Goal: Task Accomplishment & Management: Manage account settings

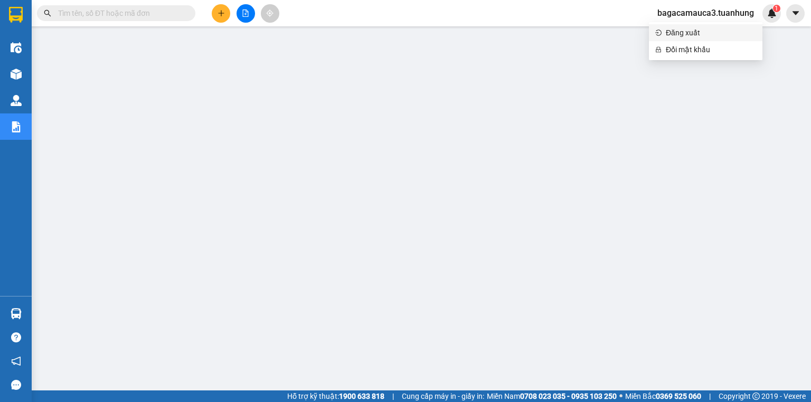
click at [697, 25] on li "Đăng xuất" at bounding box center [705, 32] width 113 height 17
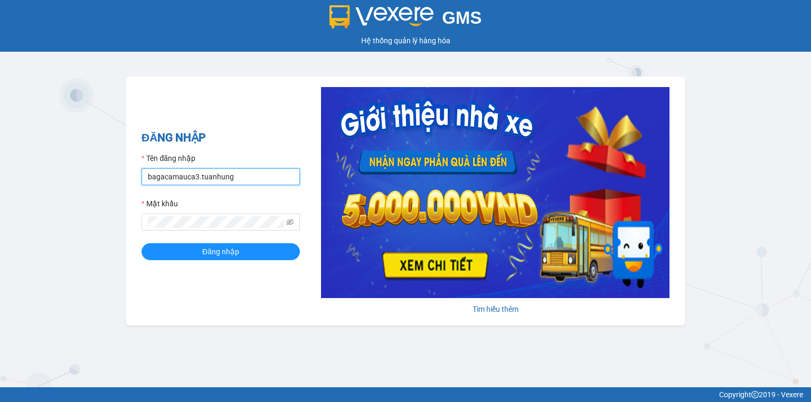
drag, startPoint x: 277, startPoint y: 173, endPoint x: 274, endPoint y: 186, distance: 13.6
click at [277, 173] on input "bagacamauca3.tuanhung" at bounding box center [220, 176] width 158 height 17
type input "bagacamauca1.tuanhung"
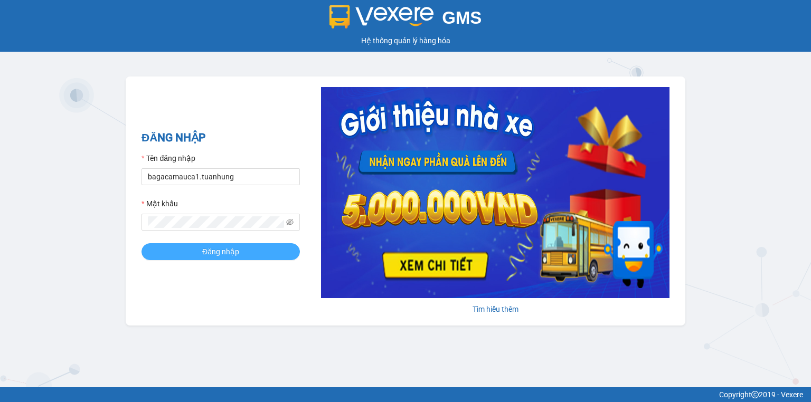
click at [248, 246] on button "Đăng nhập" at bounding box center [220, 251] width 158 height 17
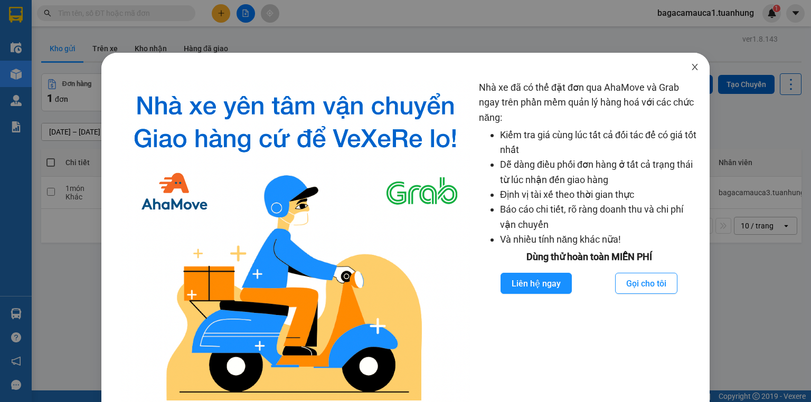
drag, startPoint x: 688, startPoint y: 61, endPoint x: 660, endPoint y: 60, distance: 28.5
click at [687, 61] on span "Close" at bounding box center [695, 68] width 30 height 30
